Goal: Information Seeking & Learning: Learn about a topic

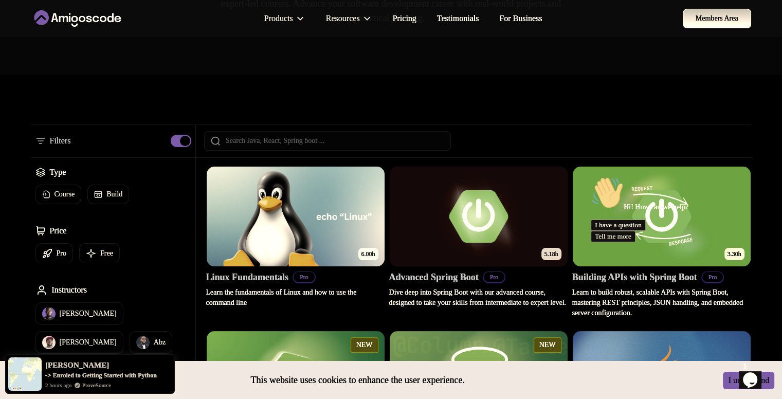
scroll to position [206, 0]
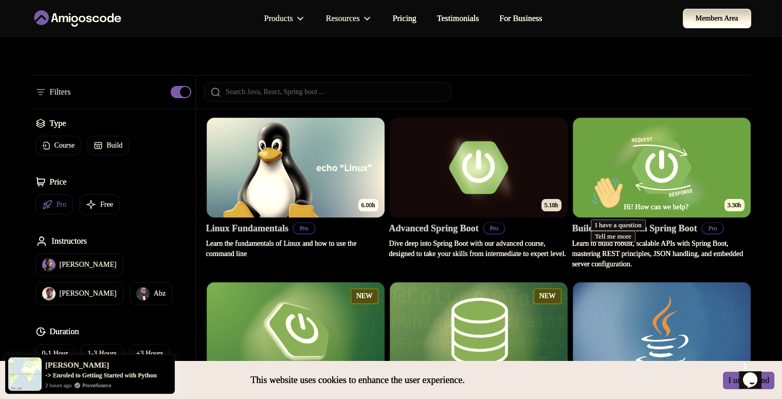
click at [66, 204] on p "Pro" at bounding box center [62, 204] width 10 height 10
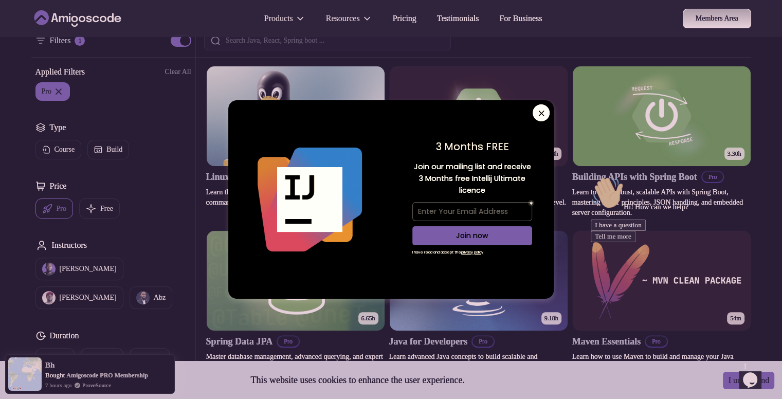
scroll to position [308, 0]
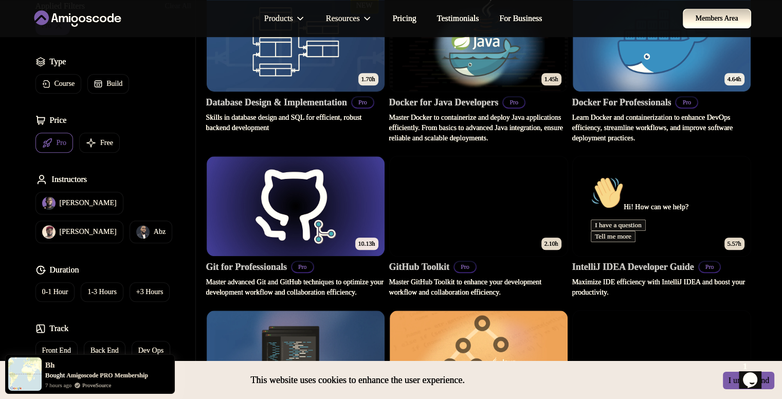
scroll to position [822, 0]
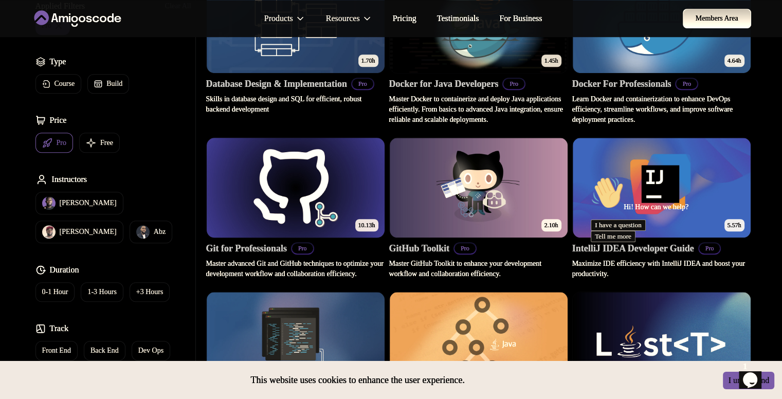
click at [303, 191] on img at bounding box center [295, 187] width 187 height 104
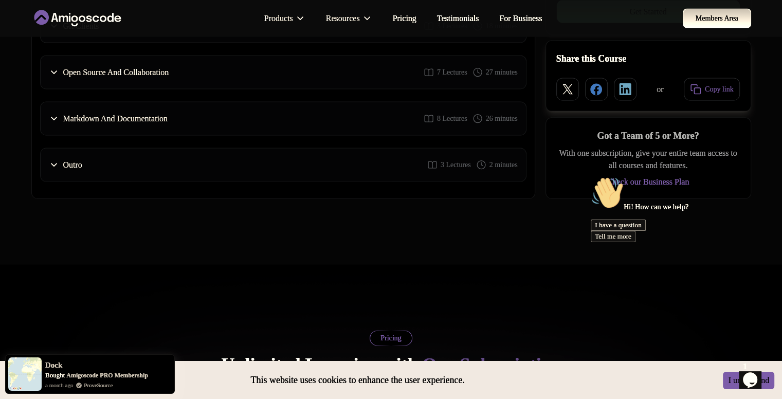
scroll to position [1850, 0]
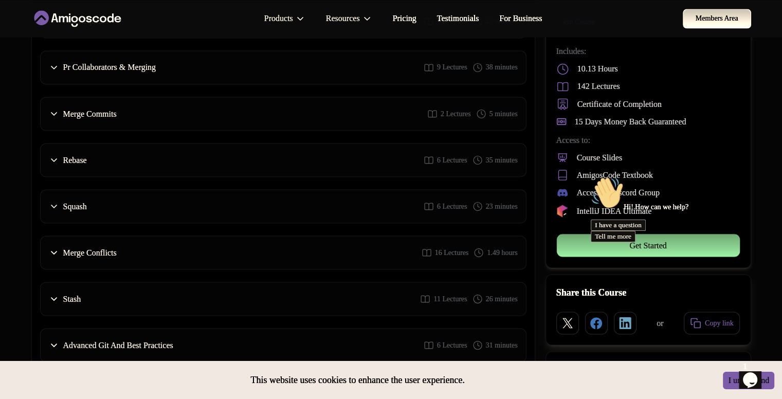
click at [65, 14] on icon at bounding box center [77, 18] width 93 height 16
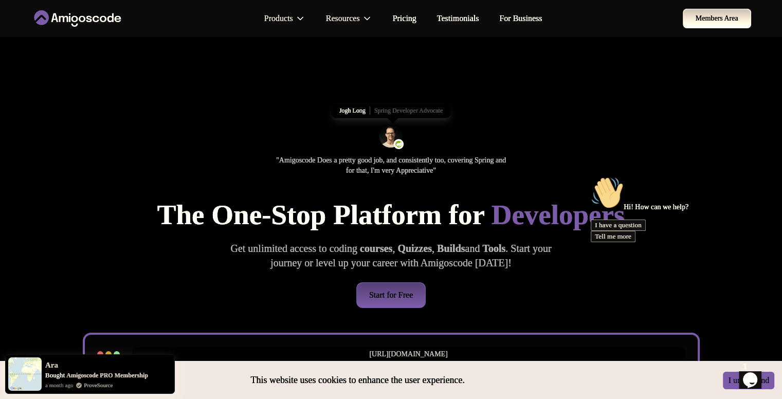
click at [391, 135] on img at bounding box center [391, 136] width 25 height 25
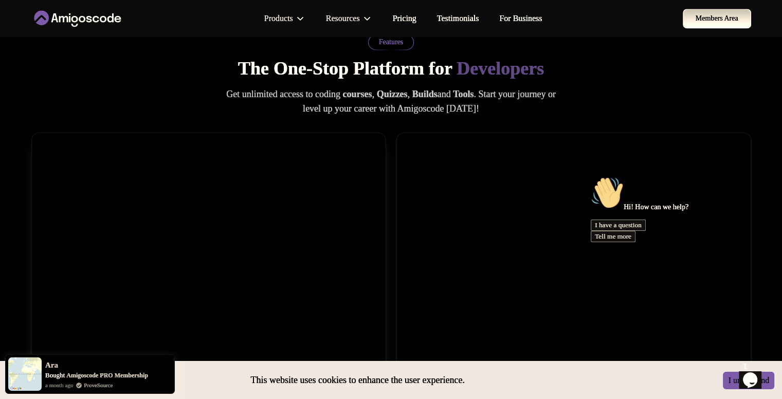
scroll to position [1542, 0]
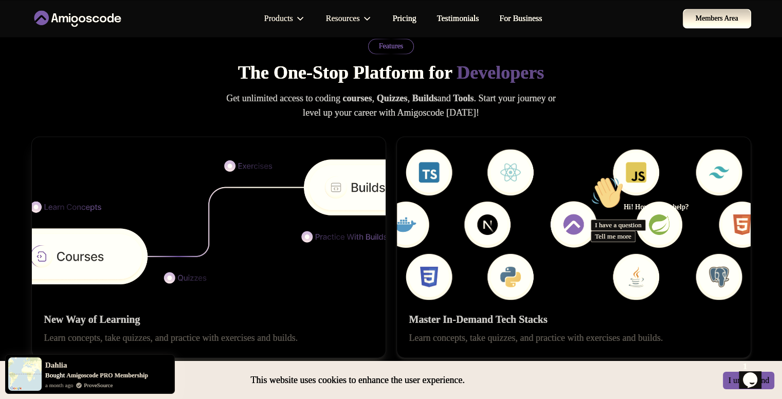
click at [176, 248] on img at bounding box center [208, 224] width 389 height 131
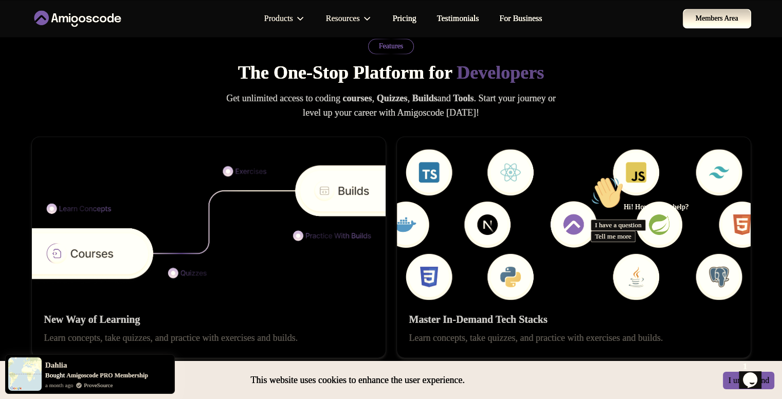
click at [607, 176] on div at bounding box center [683, 176] width 185 height 0
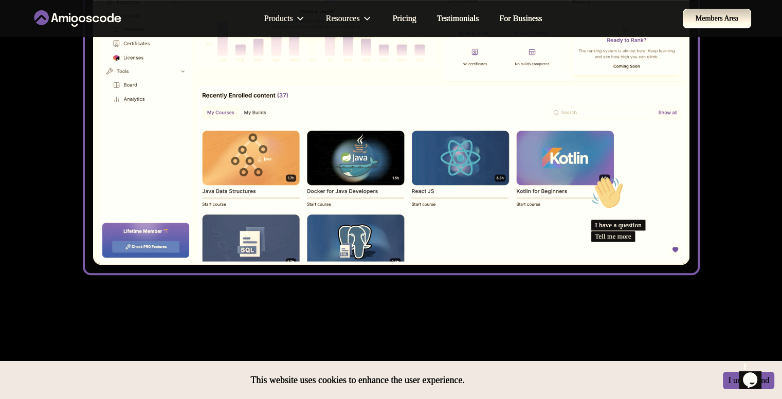
scroll to position [771, 0]
